Goal: Answer question/provide support

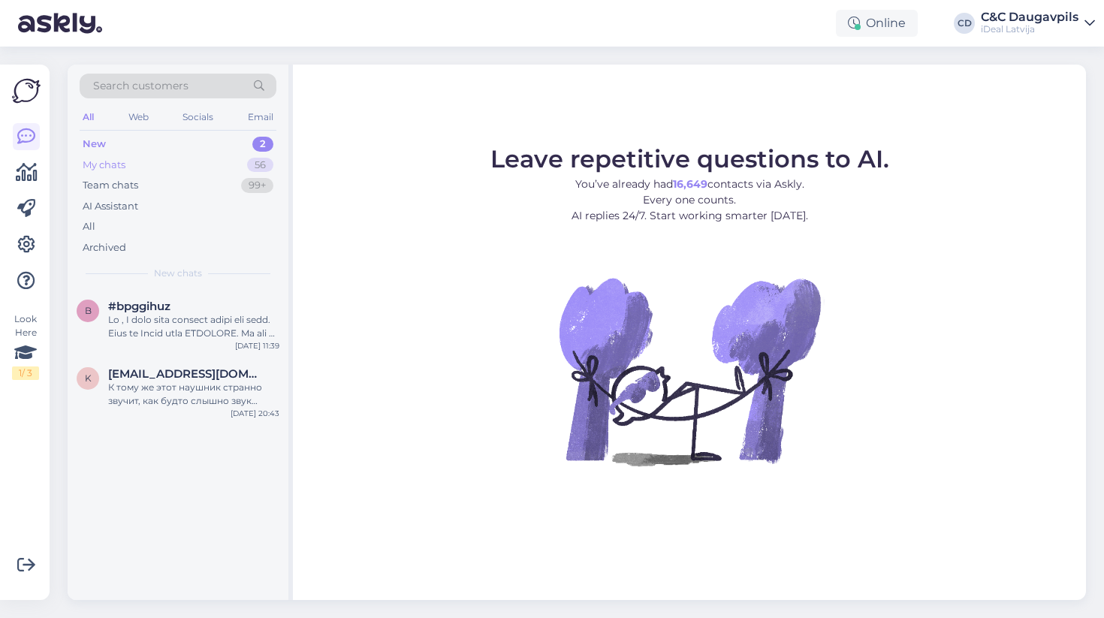
click at [216, 165] on div "My chats 56" at bounding box center [178, 165] width 197 height 21
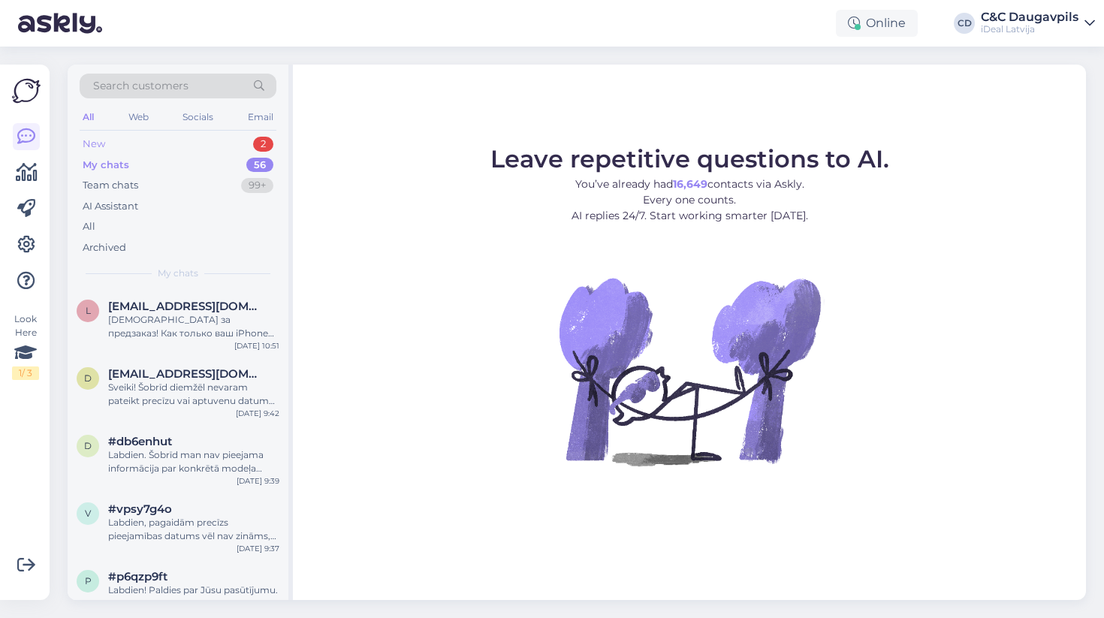
click at [225, 144] on div "New 2" at bounding box center [178, 144] width 197 height 21
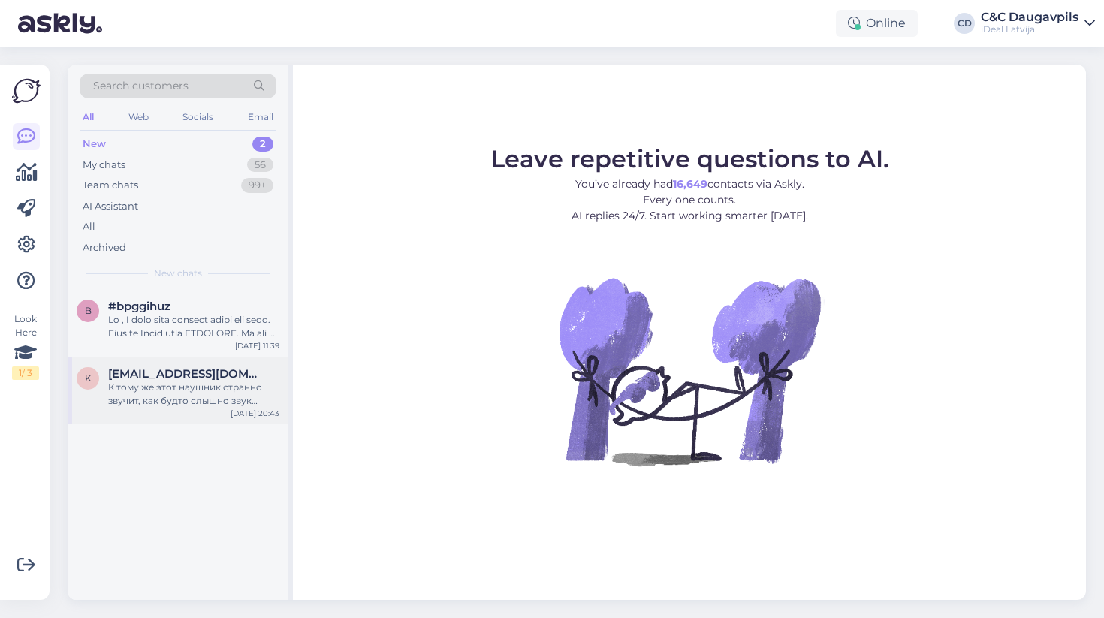
click at [173, 392] on div "К тому же этот наушник странно звучит, как будто слышно звук прилипания и отлип…" at bounding box center [193, 394] width 171 height 27
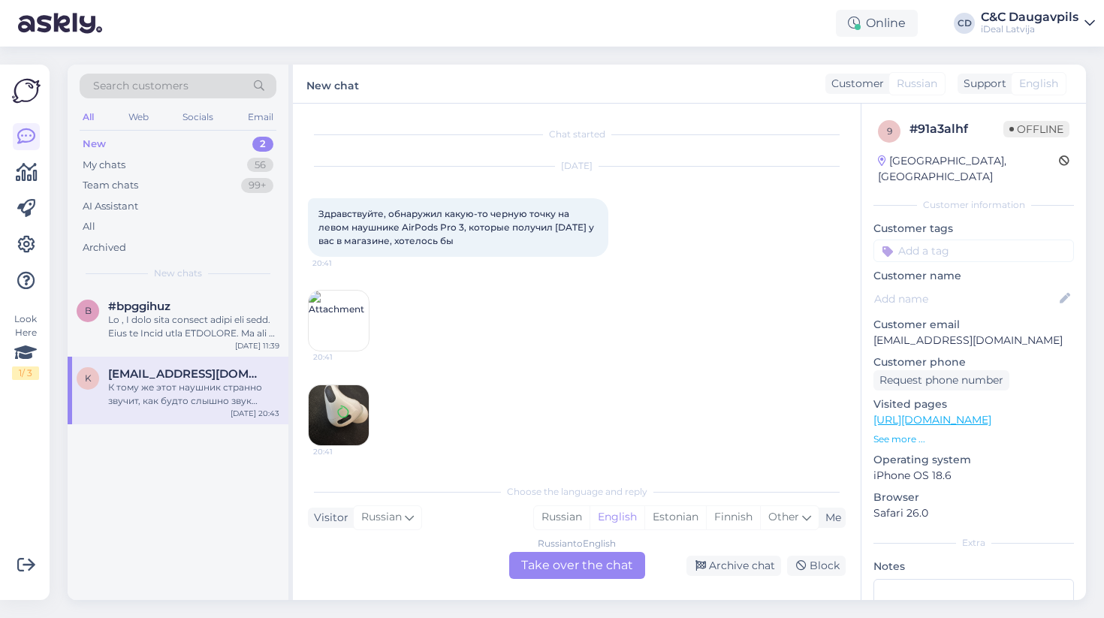
click at [346, 333] on img at bounding box center [339, 321] width 60 height 60
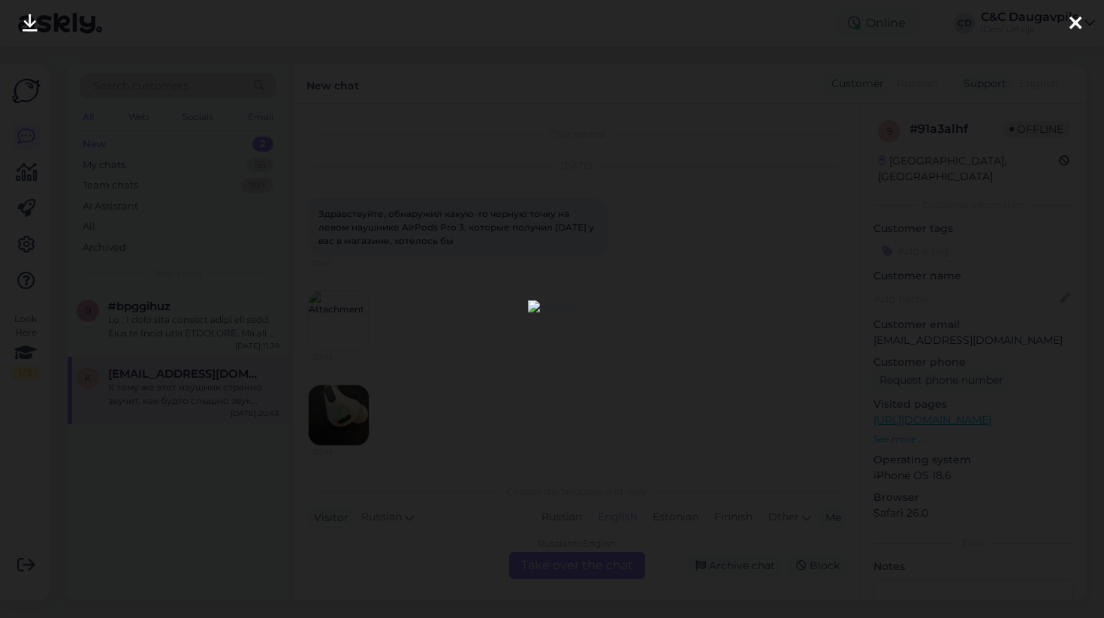
click at [856, 331] on div at bounding box center [552, 309] width 1104 height 618
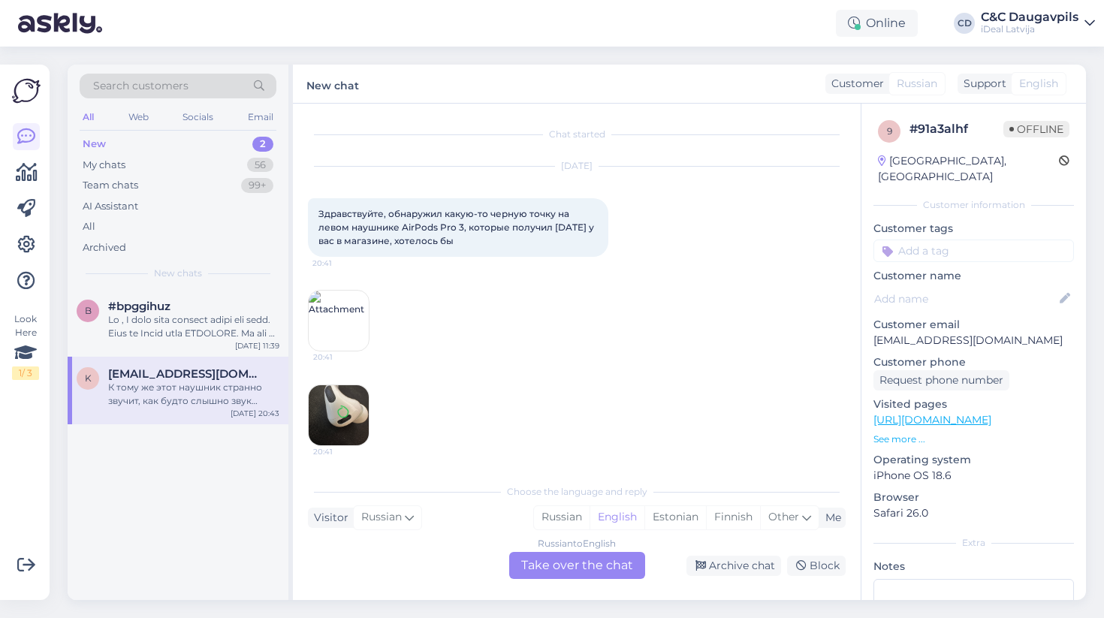
click at [354, 407] on img at bounding box center [339, 415] width 60 height 60
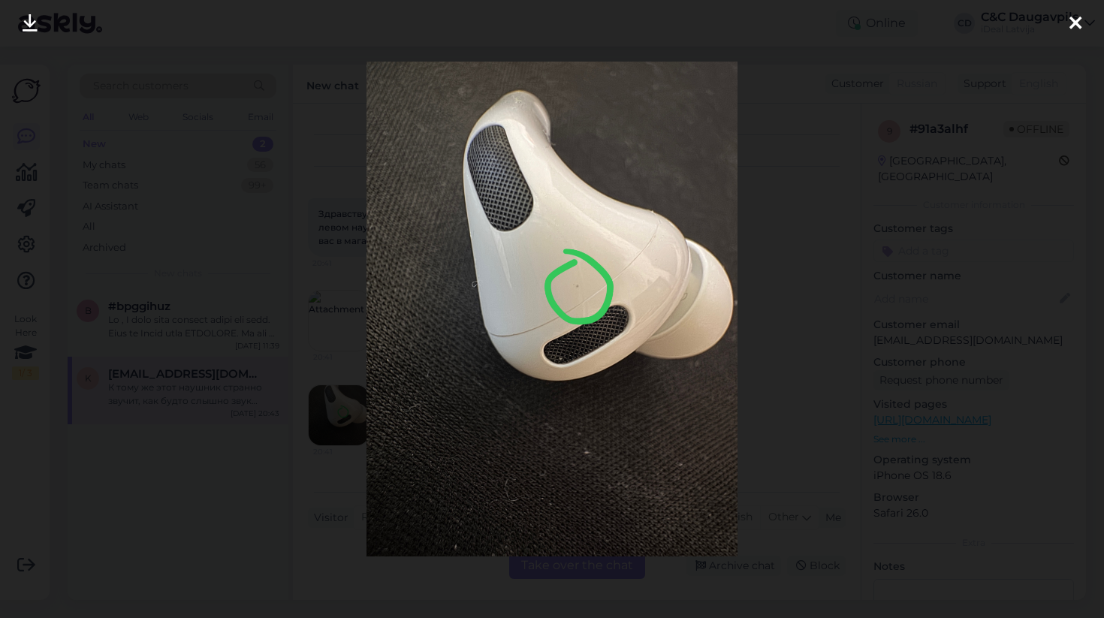
click at [774, 323] on div at bounding box center [552, 309] width 1104 height 618
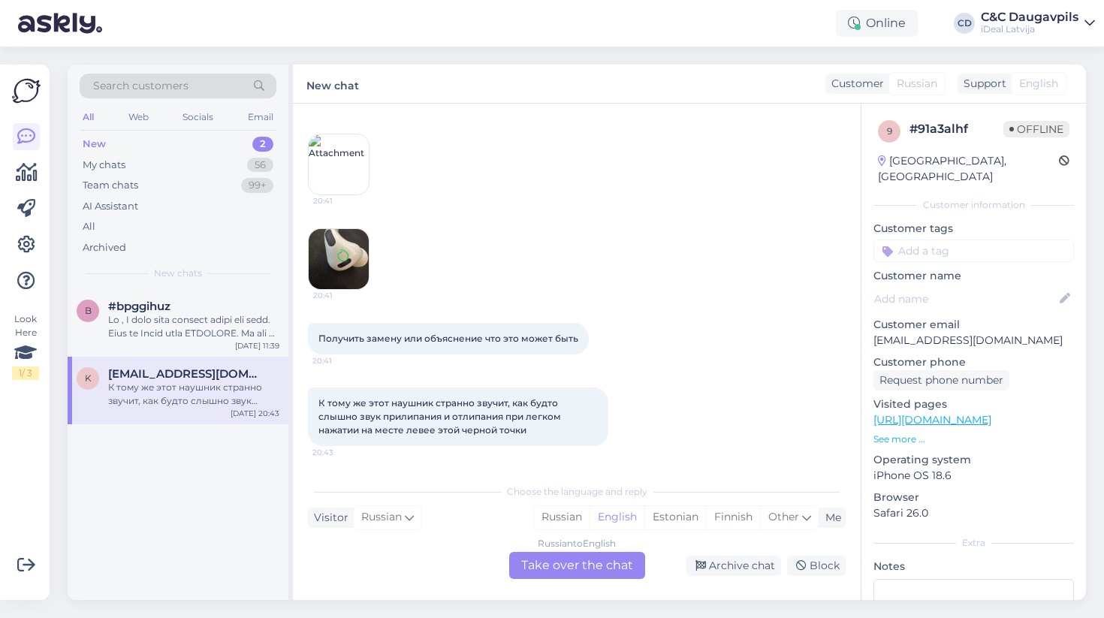
scroll to position [156, 0]
click at [555, 563] on div "Russian to English Take over the chat" at bounding box center [577, 565] width 136 height 27
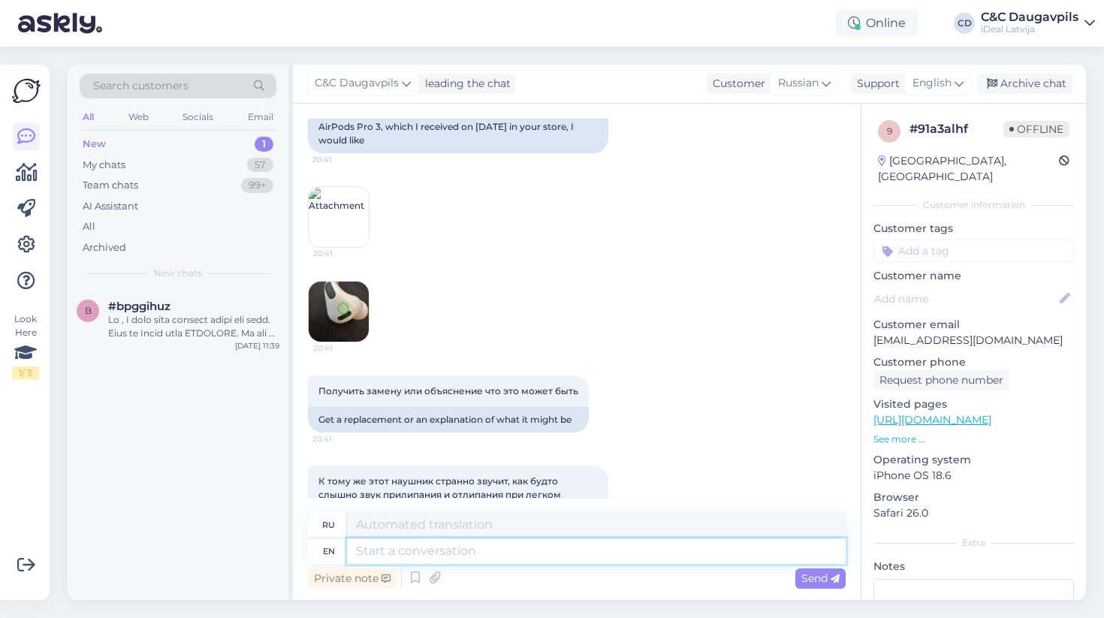
click at [469, 551] on textarea at bounding box center [596, 552] width 499 height 26
click at [945, 88] on span "English" at bounding box center [932, 83] width 39 height 17
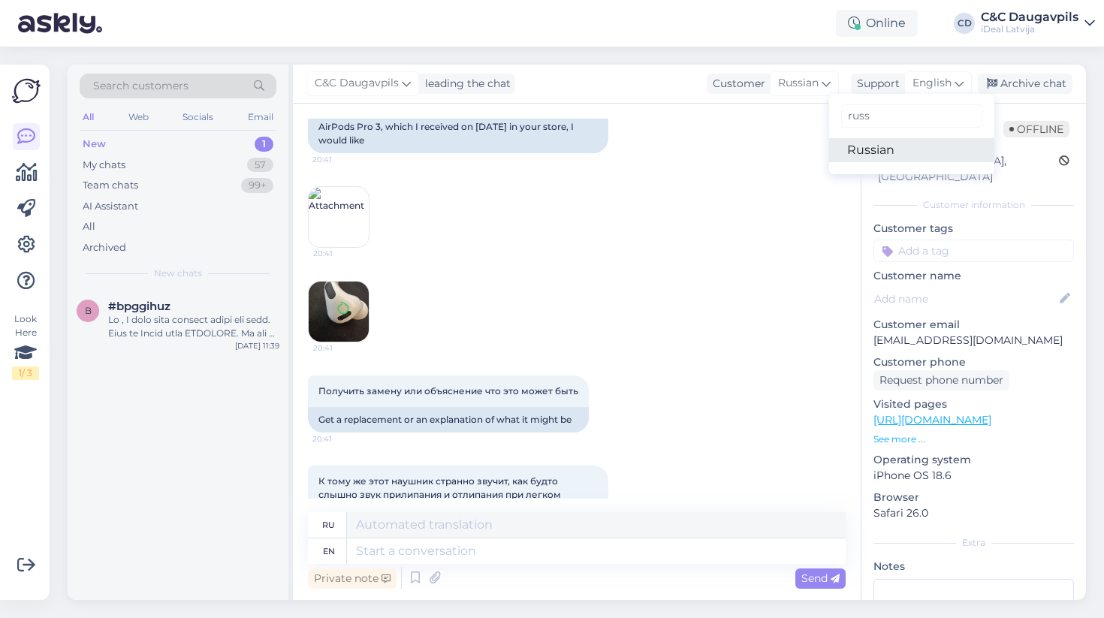
type input "russ"
click at [893, 151] on link "Russian" at bounding box center [911, 150] width 165 height 24
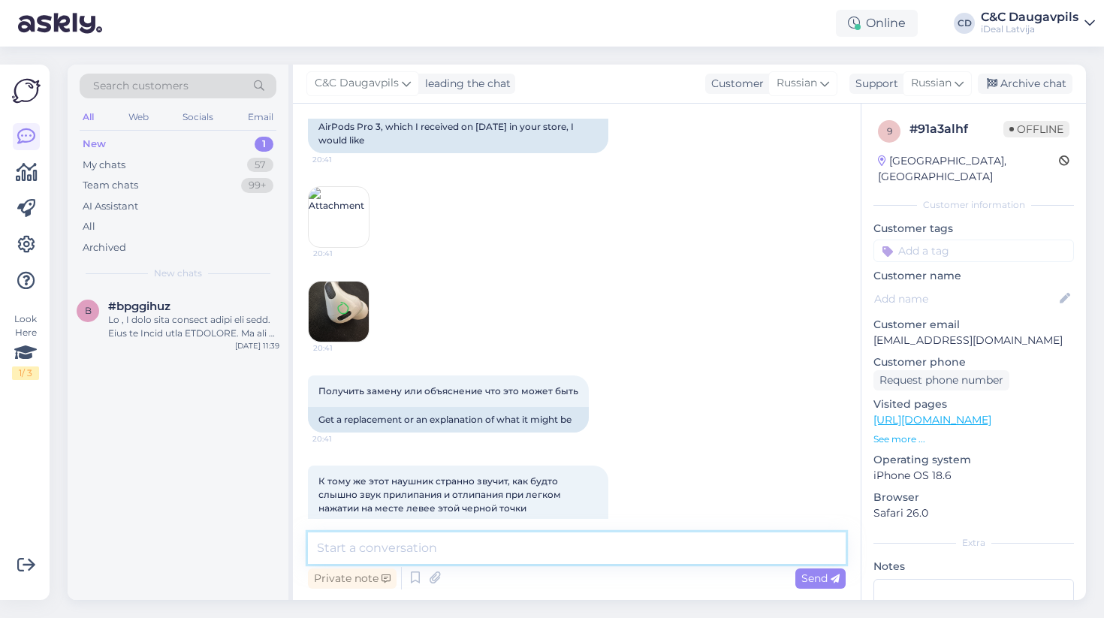
click at [412, 547] on textarea at bounding box center [577, 549] width 538 height 32
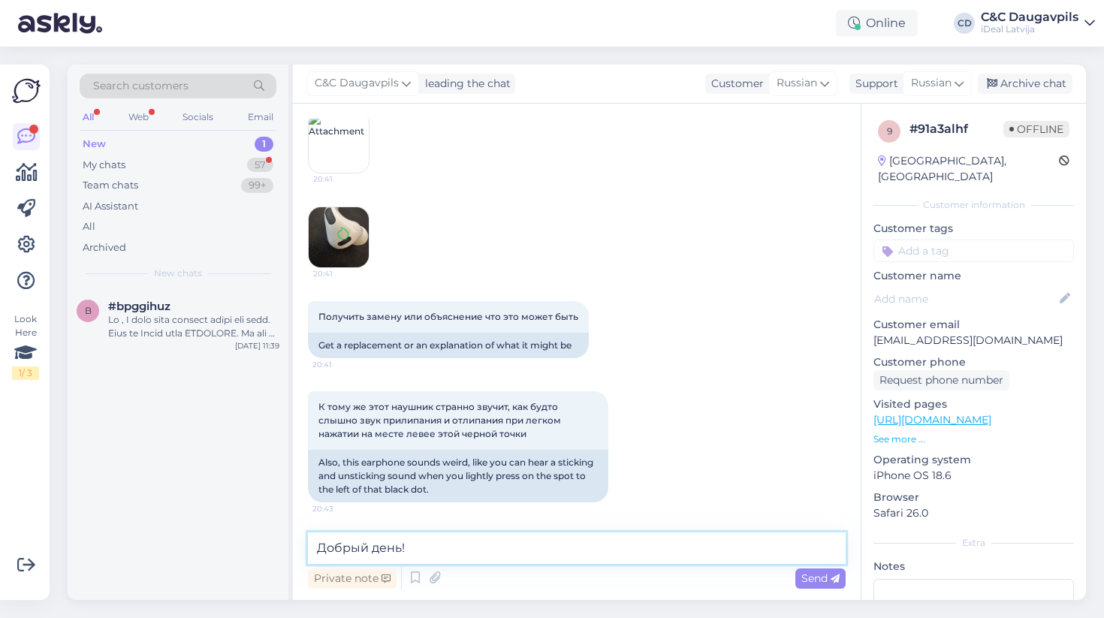
scroll to position [231, 0]
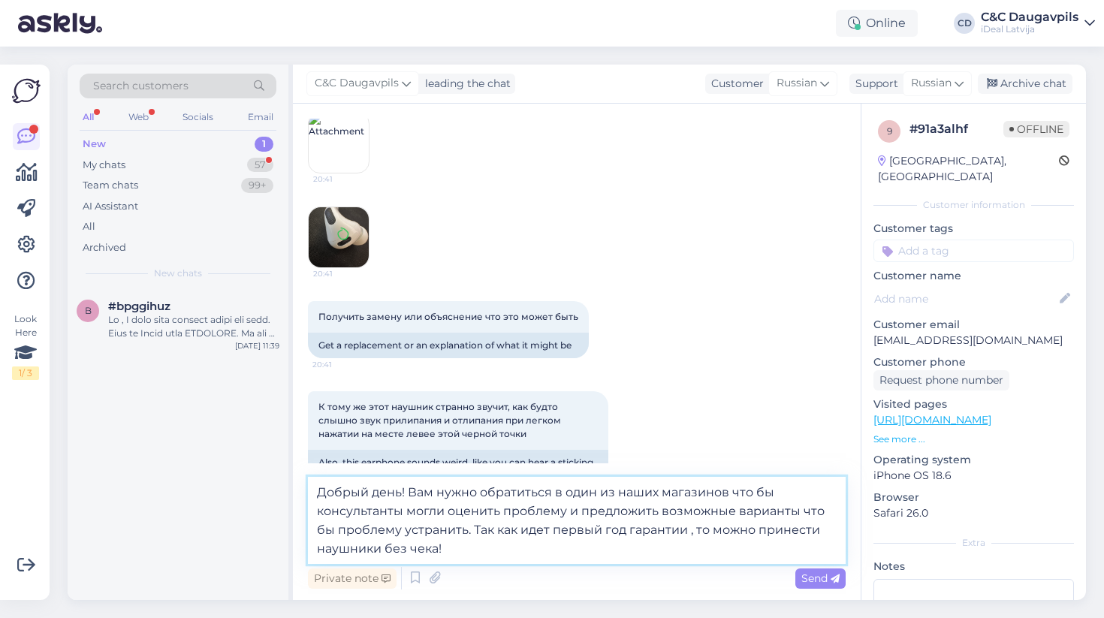
click at [731, 494] on textarea "Добрый день! Вам нужно обратиться в один из наших магазинов что бы консультанты…" at bounding box center [577, 520] width 538 height 87
click at [799, 512] on textarea "Добрый день! Вам нужно обратиться в один из наших магазинов, что бы консультант…" at bounding box center [577, 520] width 538 height 87
click at [443, 528] on textarea "Добрый день! Вам нужно обратиться в один из наших магазинов, что бы консультант…" at bounding box center [577, 520] width 538 height 87
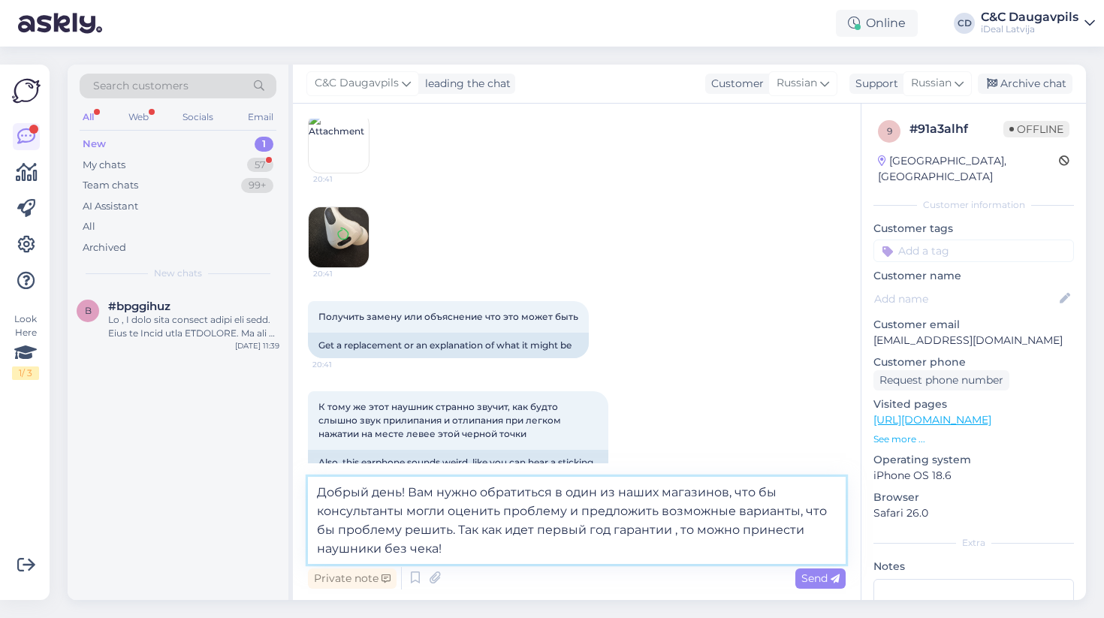
click at [473, 555] on textarea "Добрый день! Вам нужно обратиться в один из наших магазинов, что бы консультант…" at bounding box center [577, 520] width 538 height 87
type textarea "Добрый день! Вам нужно обратиться в один из наших магазинов, что бы консультант…"
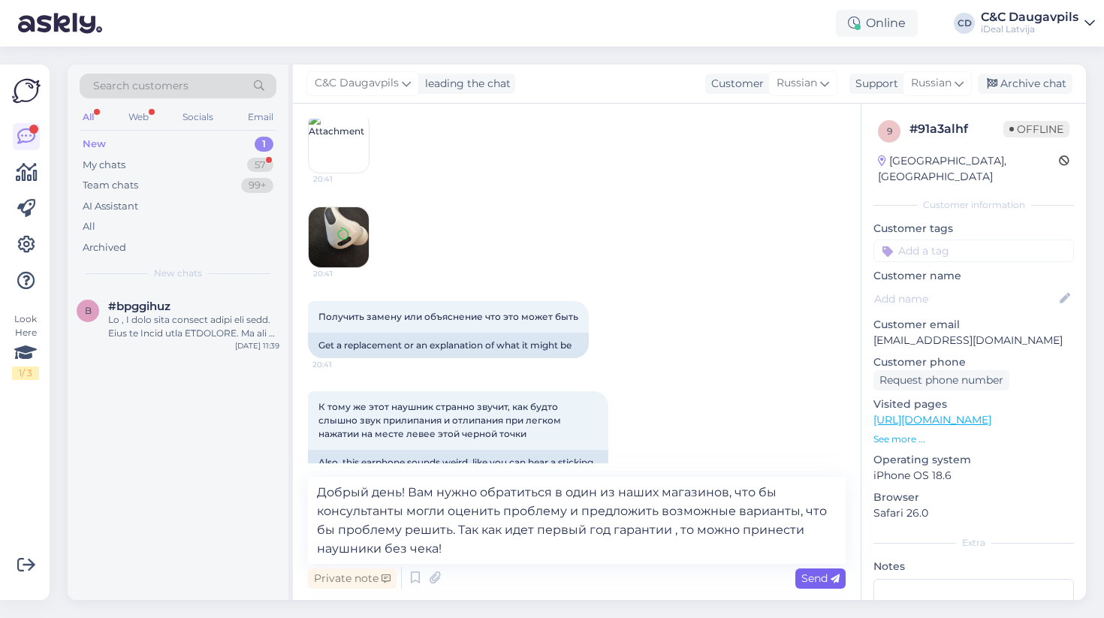
click at [818, 581] on span "Send" at bounding box center [821, 579] width 38 height 14
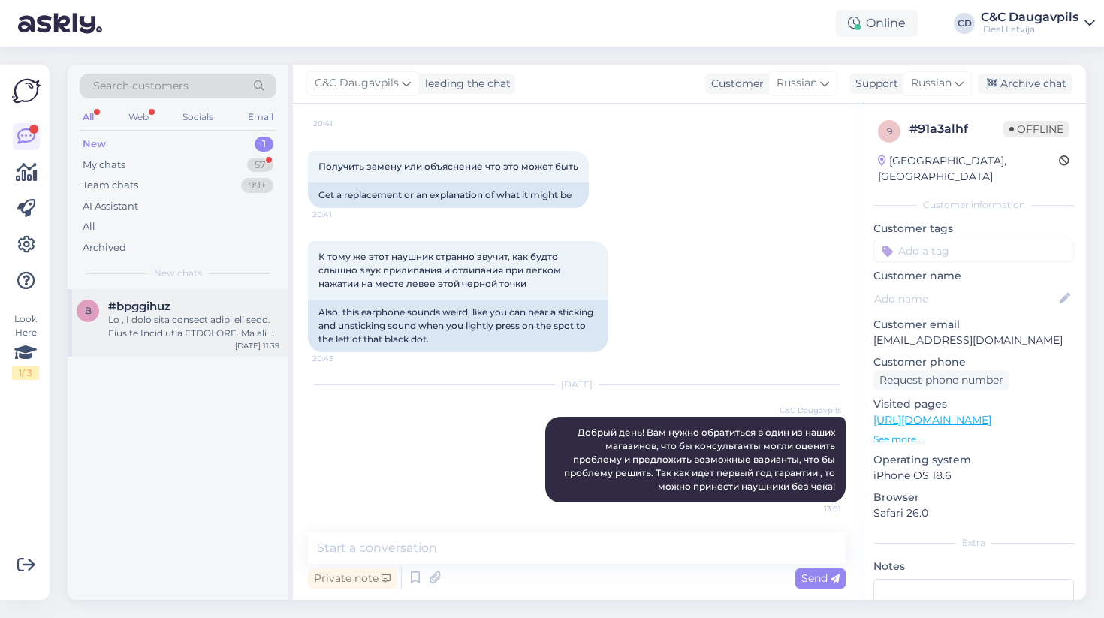
click at [197, 328] on div at bounding box center [193, 326] width 171 height 27
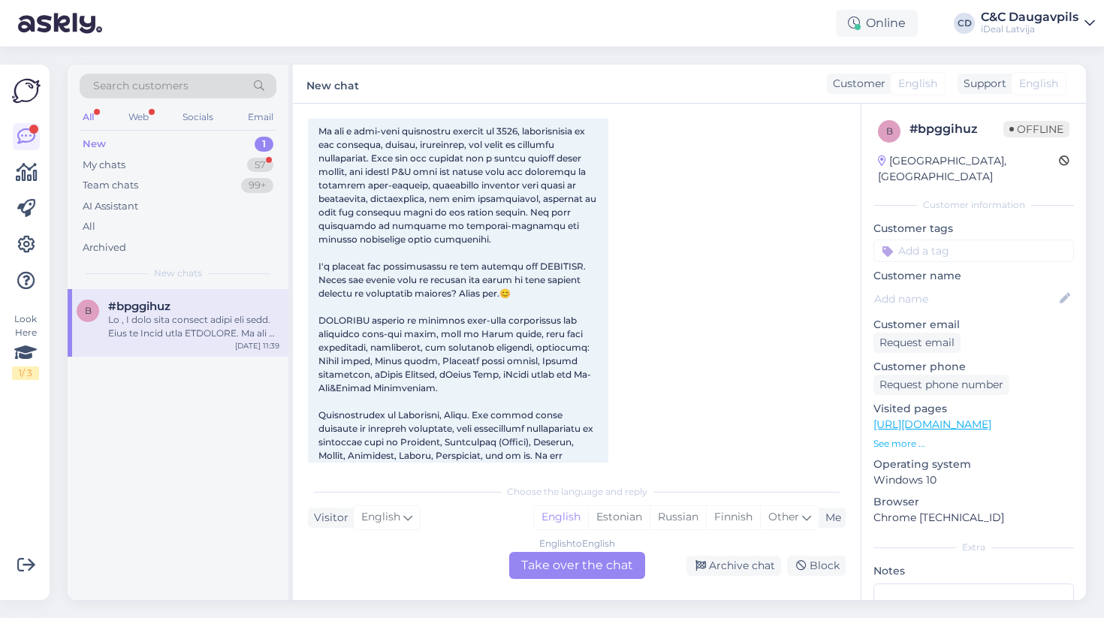
scroll to position [140, 0]
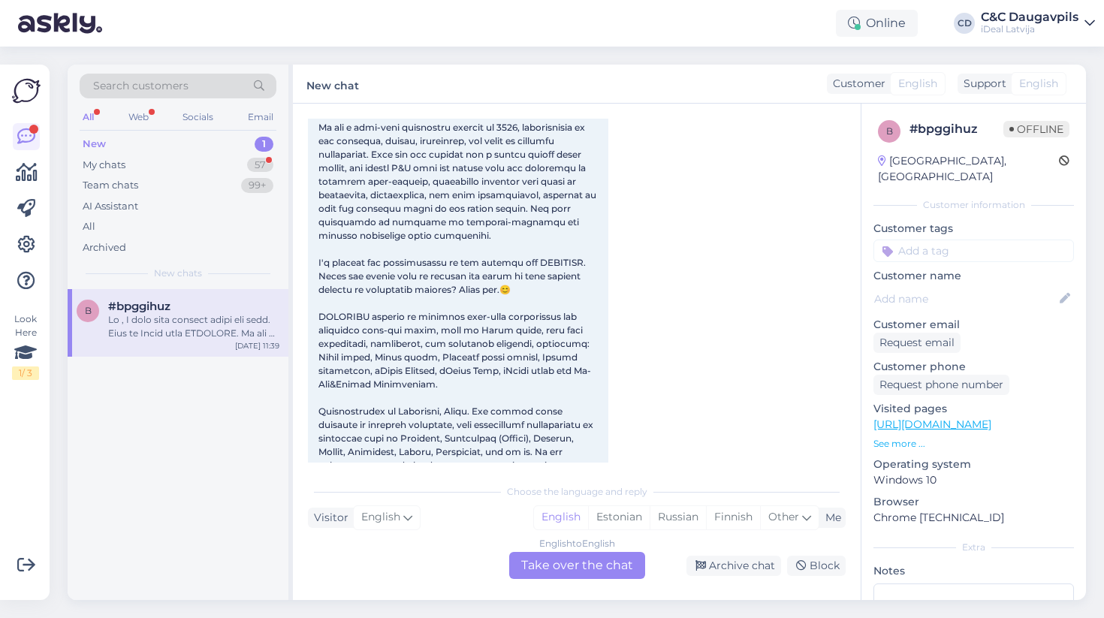
click at [349, 329] on span "[PERSON_NAME][EMAIL_ADDRESS][DOMAIN_NAME] Tel/WhatsApp: [PHONE_NUMBER] Web: [UR…" at bounding box center [459, 472] width 280 height 809
copy span "EEPHONE"
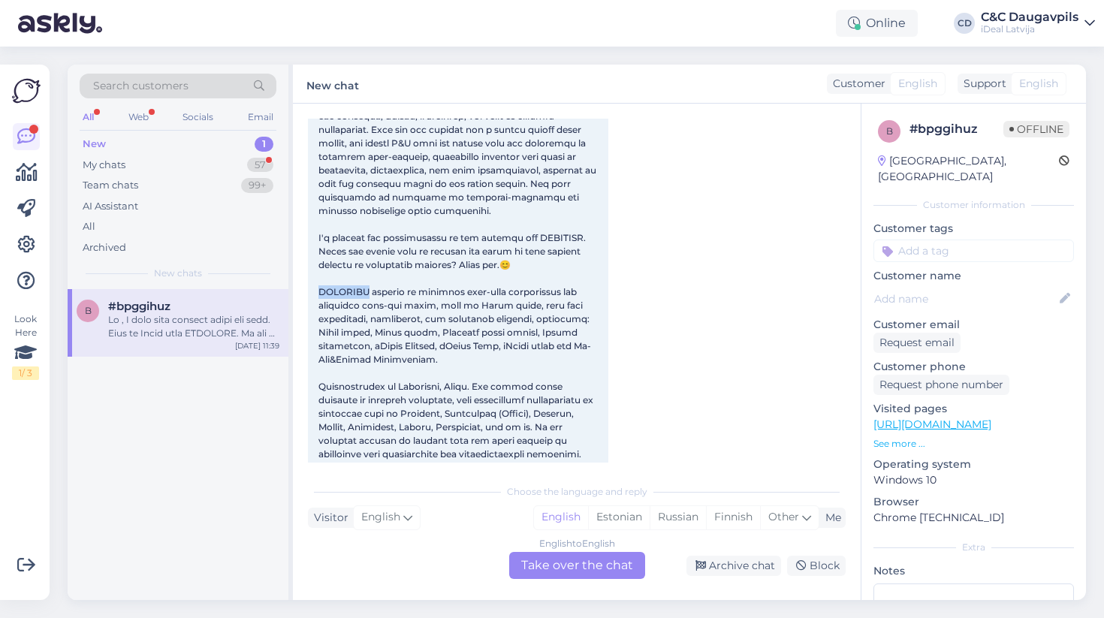
scroll to position [167, 0]
click at [430, 310] on div "[PERSON_NAME][EMAIL_ADDRESS][DOMAIN_NAME] Tel/WhatsApp: [PHONE_NUMBER] Web: [UR…" at bounding box center [458, 446] width 301 height 829
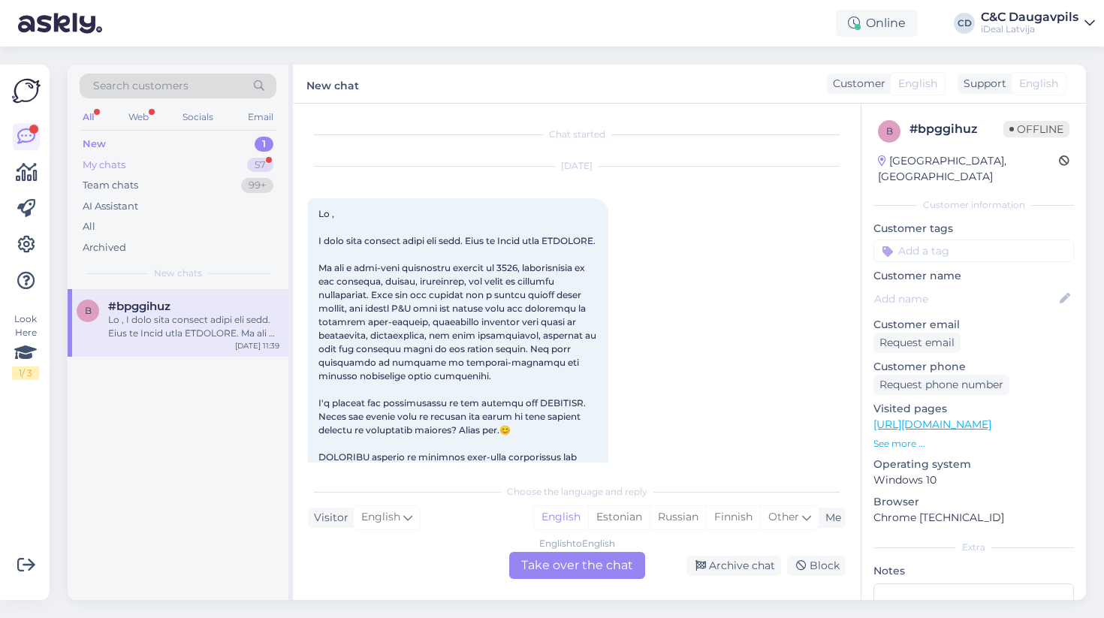
scroll to position [0, 0]
click at [231, 152] on div "New 1" at bounding box center [178, 144] width 197 height 21
click at [222, 173] on div "My chats 57" at bounding box center [178, 165] width 197 height 21
